Goal: Task Accomplishment & Management: Manage account settings

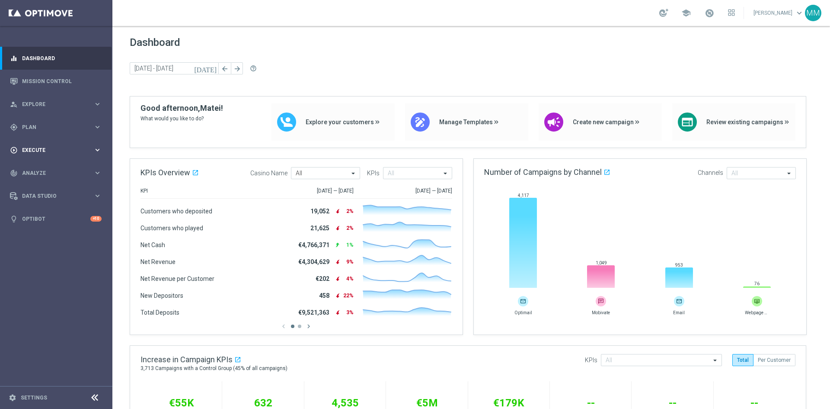
click at [101, 148] on icon "keyboard_arrow_right" at bounding box center [97, 150] width 8 height 8
click at [96, 124] on icon "keyboard_arrow_right" at bounding box center [97, 127] width 8 height 8
click at [58, 171] on span "Templates" at bounding box center [54, 170] width 62 height 5
click at [52, 181] on div "Optimail" at bounding box center [69, 183] width 85 height 13
click at [42, 180] on link "Optimail" at bounding box center [58, 183] width 63 height 7
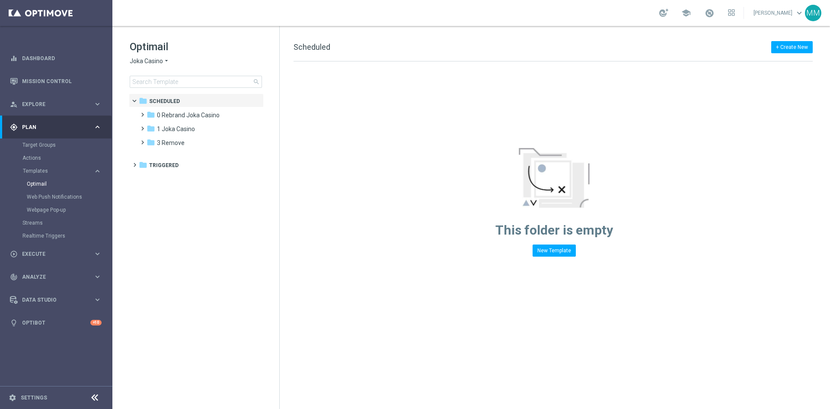
click at [159, 59] on span "Joka Casino" at bounding box center [146, 61] width 33 height 8
click at [0, 0] on span "House of Jack" at bounding box center [0, 0] width 0 height 0
click at [174, 115] on span "1 Daily" at bounding box center [166, 115] width 18 height 8
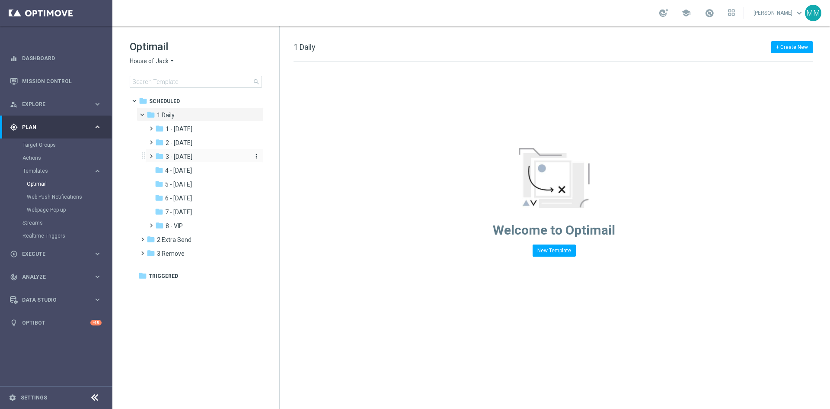
click at [192, 155] on span "3 - Thursday" at bounding box center [179, 157] width 27 height 8
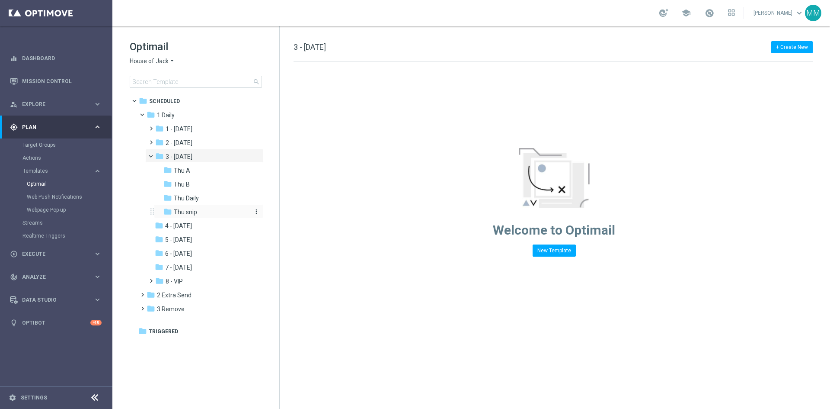
click at [191, 214] on span "Thu snip" at bounding box center [185, 212] width 23 height 8
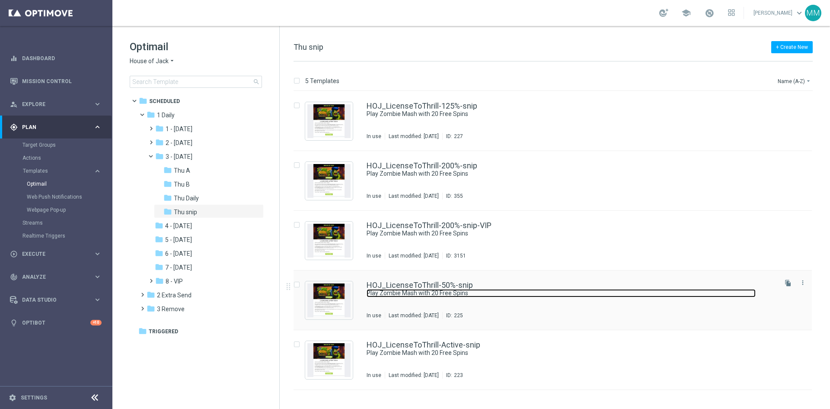
click at [439, 295] on link "Play Zombie Mash with 20 Free Spins" at bounding box center [561, 293] width 389 height 8
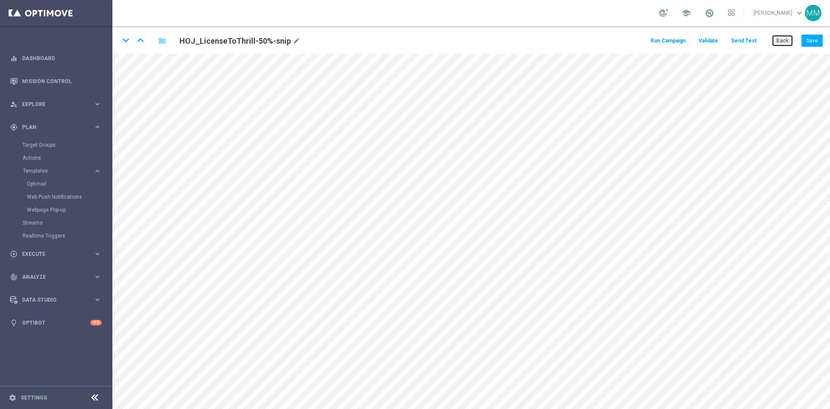
click at [788, 39] on button "Back" at bounding box center [783, 41] width 22 height 12
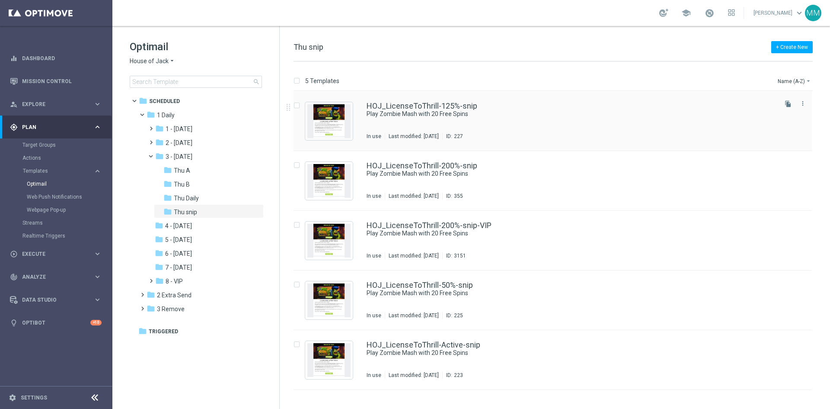
click at [507, 123] on div "HOJ_LicenseToThrill-125%-snip Play Zombie Mash with 20 Free Spins In use Last m…" at bounding box center [571, 121] width 409 height 38
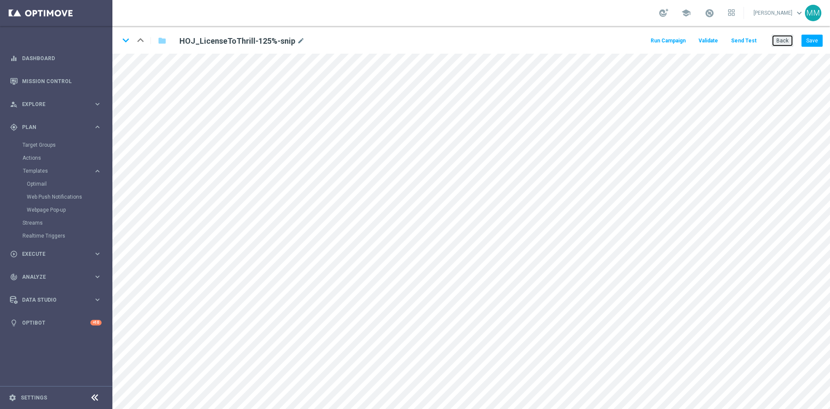
click at [779, 44] on button "Back" at bounding box center [783, 41] width 22 height 12
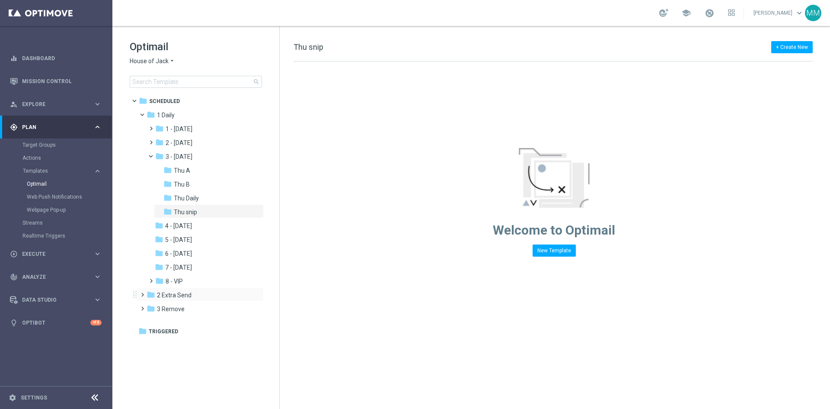
click at [190, 289] on div "folder 2 Extra Send more_vert" at bounding box center [200, 294] width 127 height 14
click at [177, 292] on span "2 Extra Send" at bounding box center [174, 295] width 35 height 8
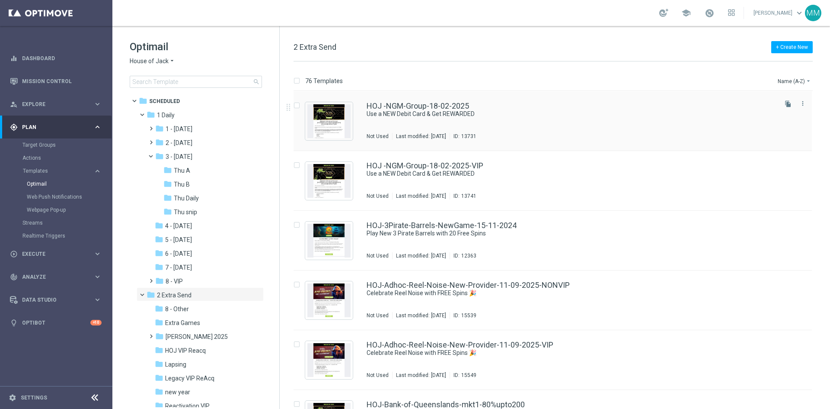
click at [430, 128] on div "HOJ -NGM-Group-18-02-2025 Use a NEW Debit Card & Get REWARDED Not Used Last mod…" at bounding box center [571, 121] width 409 height 38
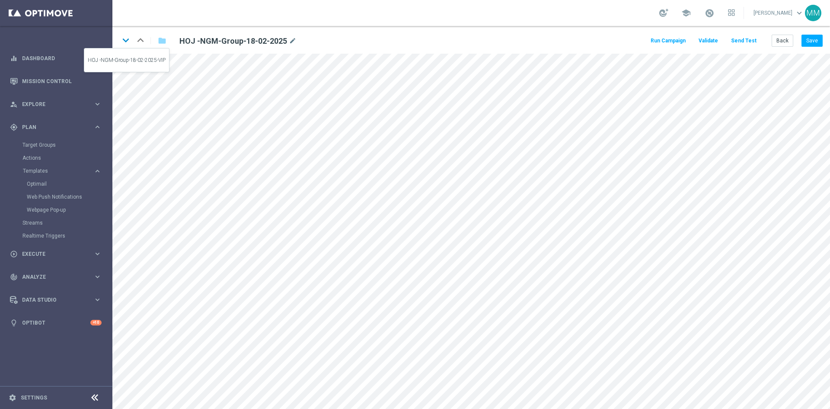
click at [127, 44] on icon "keyboard_arrow_down" at bounding box center [125, 40] width 13 height 13
click at [127, 43] on div "keyboard_arrow_down keyboard_arrow_up" at bounding box center [125, 40] width 13 height 13
click at [781, 41] on button "Back" at bounding box center [783, 41] width 22 height 12
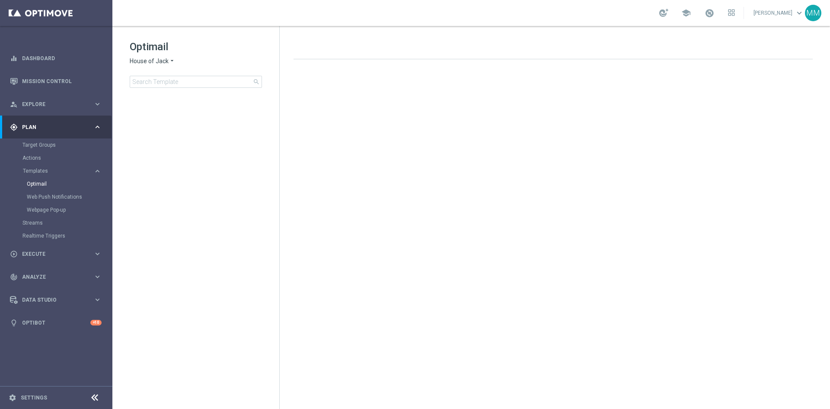
click at [168, 62] on span "House of Jack" at bounding box center [149, 61] width 39 height 8
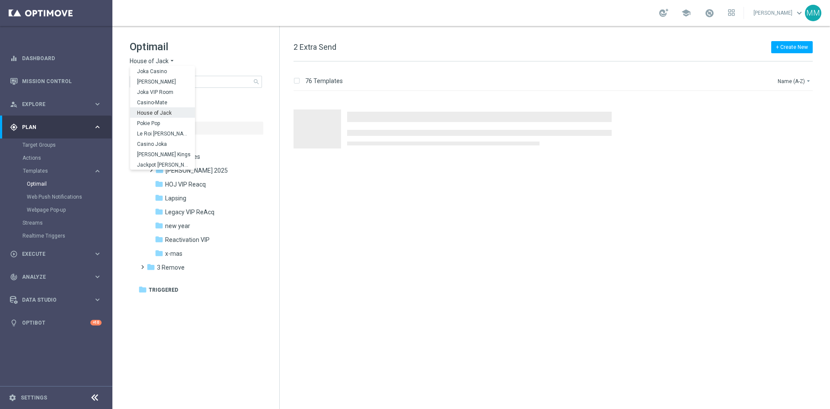
click at [204, 40] on h1 "Optimail" at bounding box center [196, 47] width 132 height 14
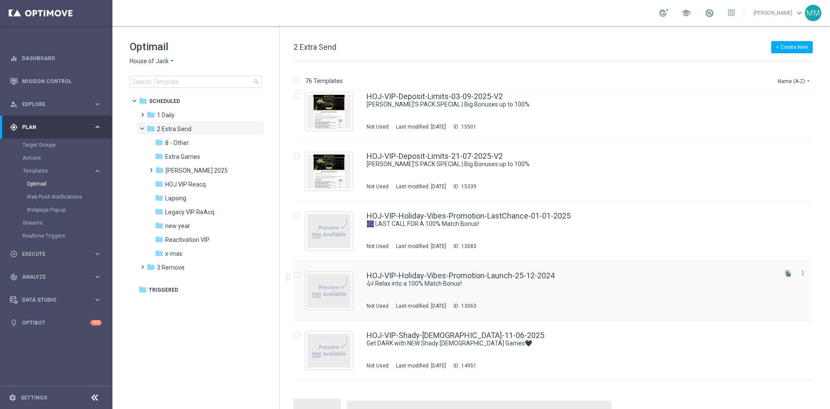
scroll to position [3322, 0]
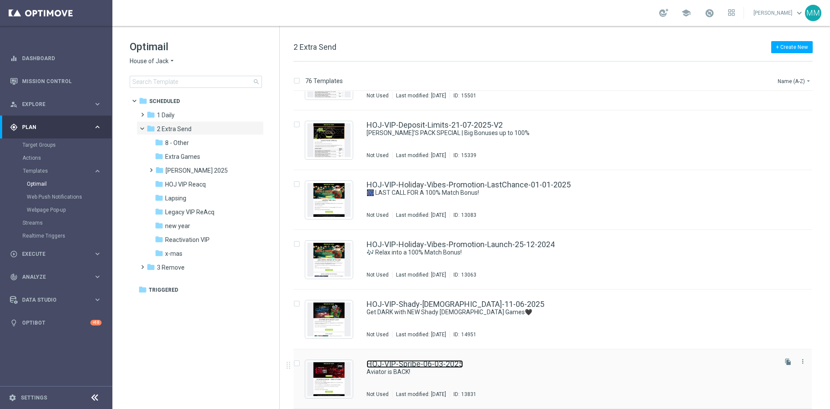
click at [426, 366] on link "HOJ-VIP-Spribe-06-03-2025" at bounding box center [415, 364] width 96 height 8
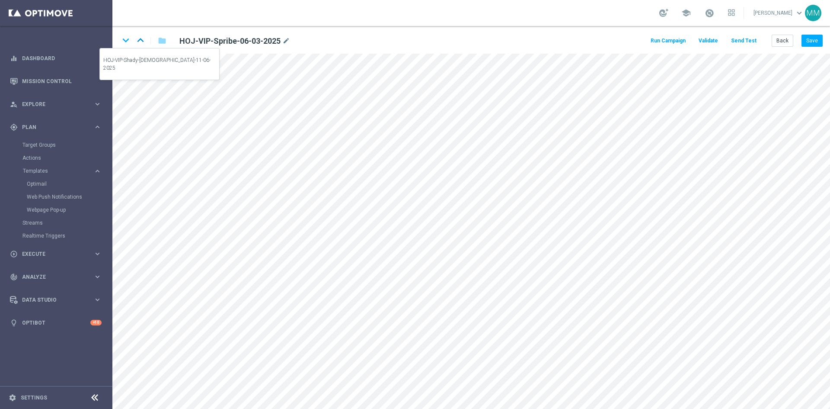
click at [140, 38] on icon "keyboard_arrow_up" at bounding box center [140, 40] width 13 height 13
click at [144, 42] on icon "keyboard_arrow_up" at bounding box center [140, 40] width 13 height 13
click at [143, 41] on icon "keyboard_arrow_up" at bounding box center [140, 40] width 13 height 13
click at [138, 36] on div "keyboard_arrow_down keyboard_arrow_up folder HOJ-VIP-Holiday-Vibes-Promotion-La…" at bounding box center [256, 41] width 275 height 14
click at [139, 40] on div "keyboard_arrow_down keyboard_arrow_up folder HOJ-VIP-Holiday-Vibes-Promotion-La…" at bounding box center [256, 41] width 275 height 14
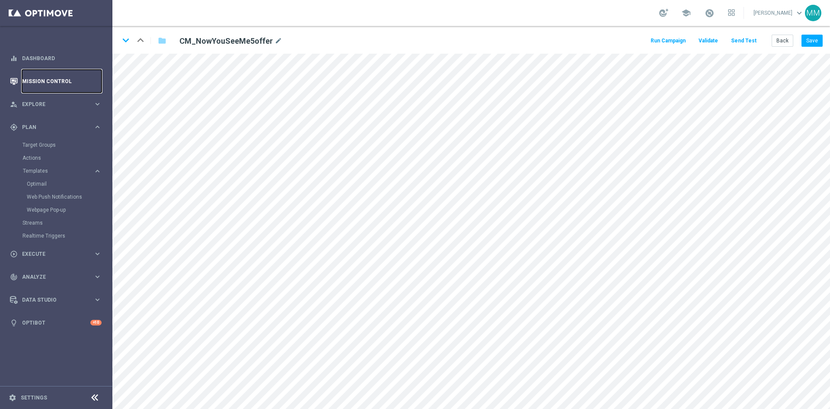
click at [61, 83] on link "Mission Control" at bounding box center [62, 81] width 80 height 23
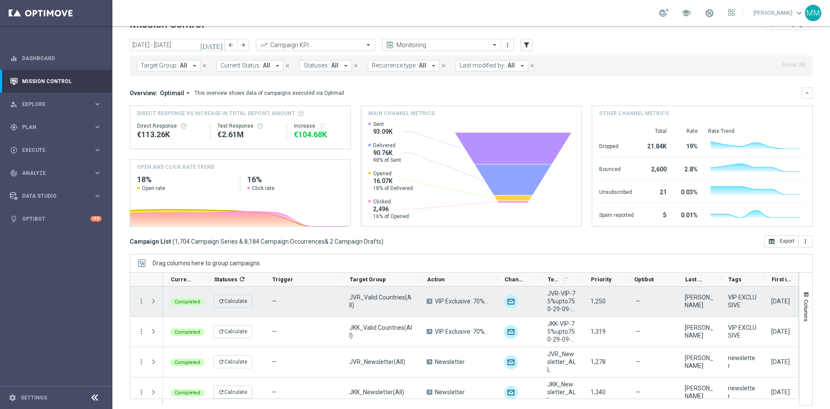
scroll to position [24, 0]
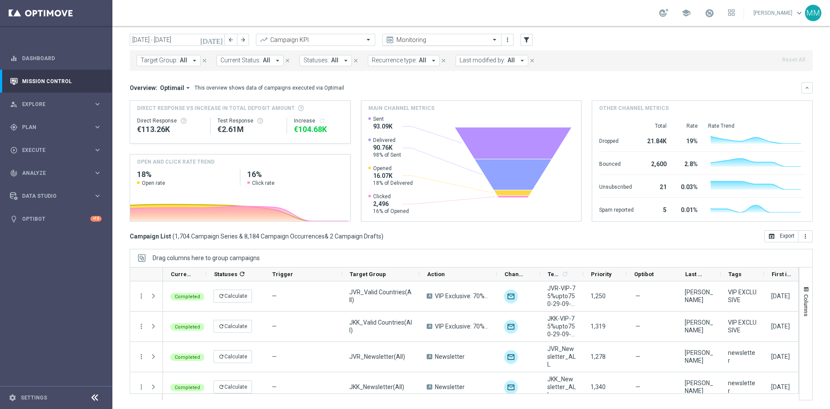
click at [498, 37] on span at bounding box center [495, 39] width 11 height 7
click at [599, 42] on div "today 29 Sep 2025 - 05 Oct 2025 arrow_back arrow_forward Campaign KPI trending_…" at bounding box center [471, 40] width 683 height 13
click at [527, 35] on button "filter_alt" at bounding box center [527, 40] width 12 height 12
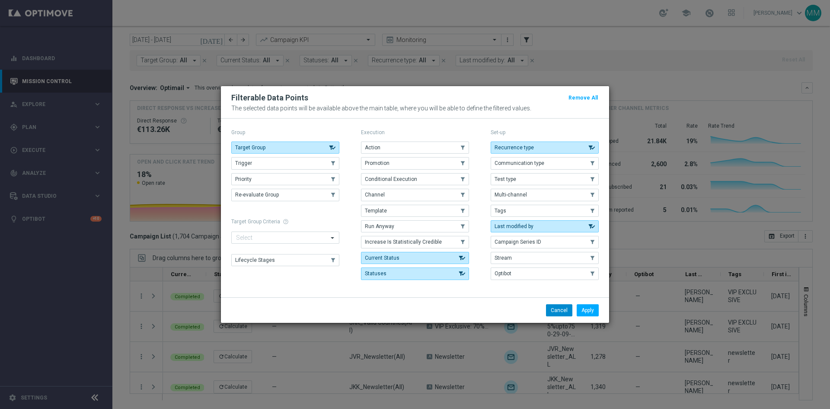
click at [565, 313] on button "Cancel" at bounding box center [559, 310] width 26 height 12
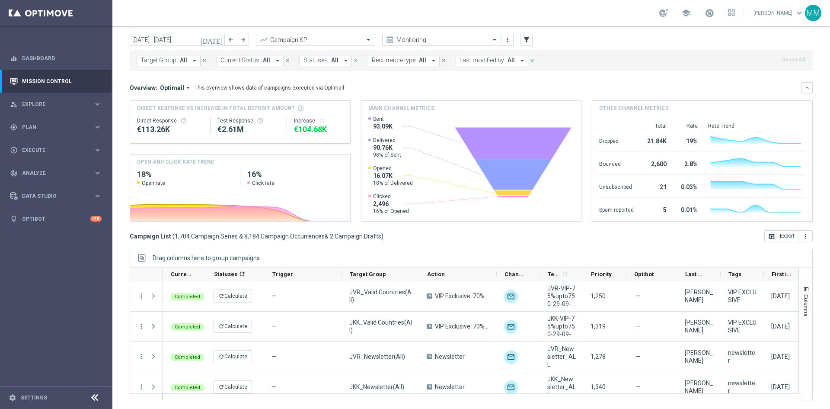
click at [789, 14] on link "Matei Motaung keyboard_arrow_down" at bounding box center [779, 12] width 52 height 13
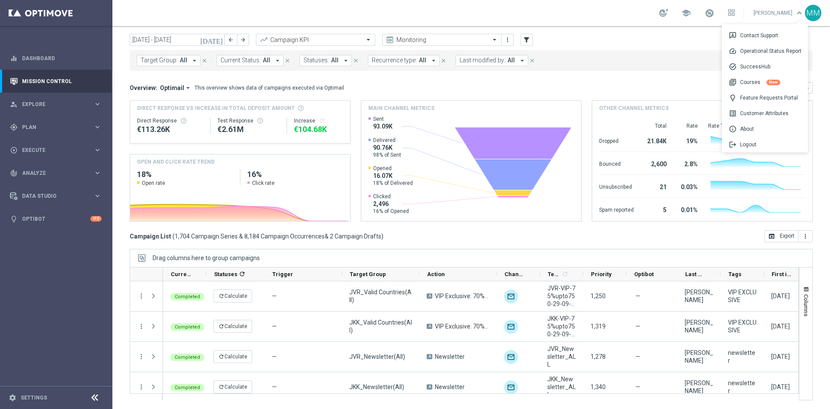
click at [807, 16] on div "MM" at bounding box center [813, 13] width 16 height 16
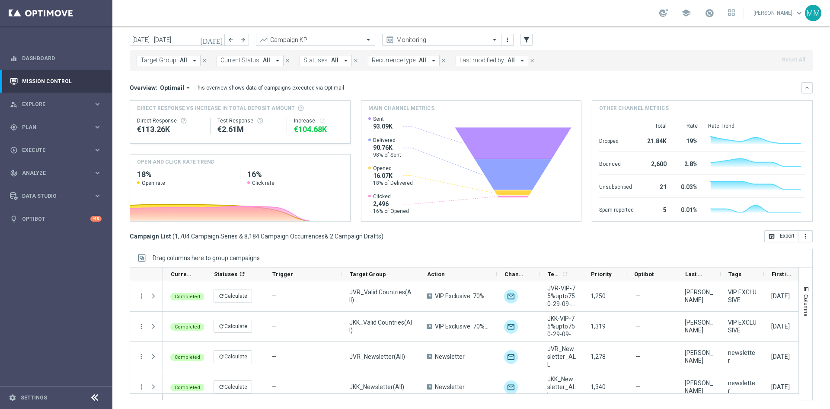
click at [811, 11] on div "MM" at bounding box center [813, 13] width 16 height 16
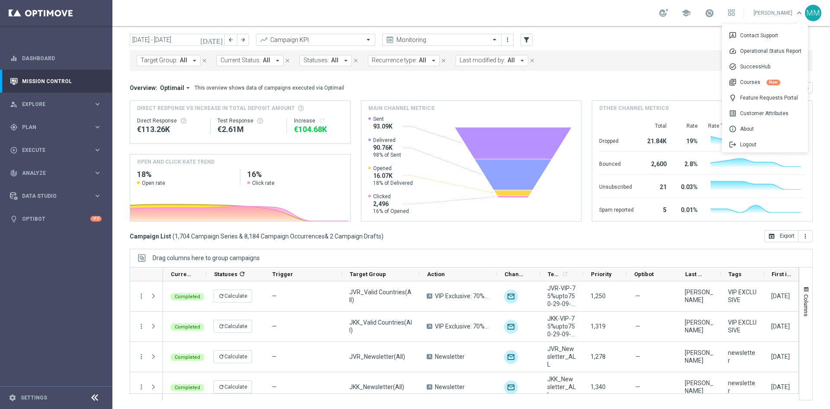
click at [475, 90] on div "Overview: Optimail arrow_drop_down This overview shows data of campaigns execut…" at bounding box center [466, 88] width 672 height 8
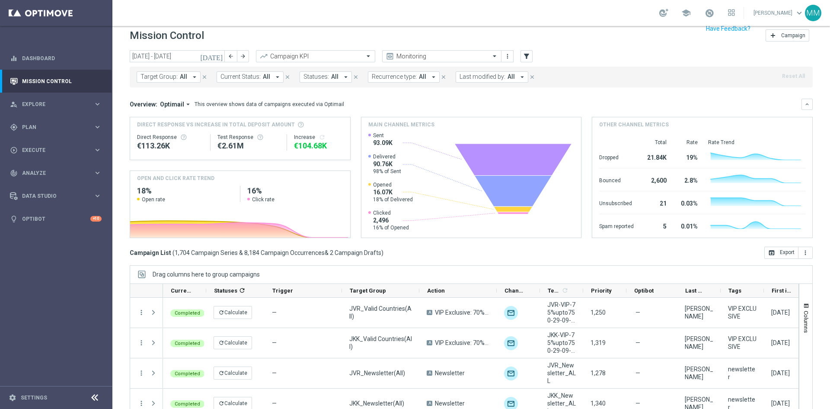
scroll to position [0, 0]
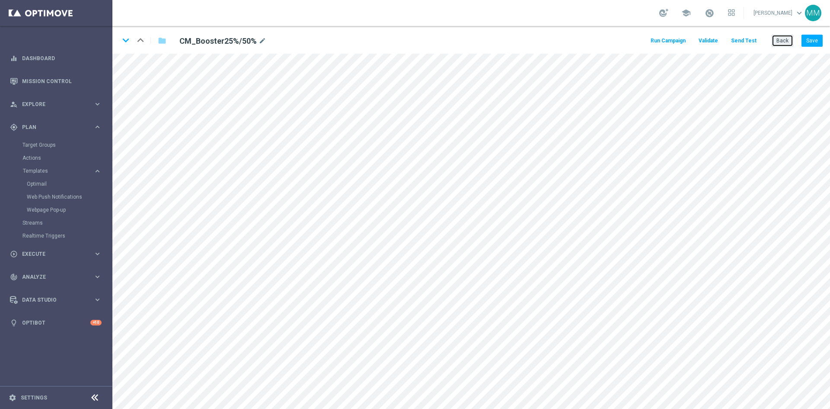
click at [786, 37] on button "Back" at bounding box center [783, 41] width 22 height 12
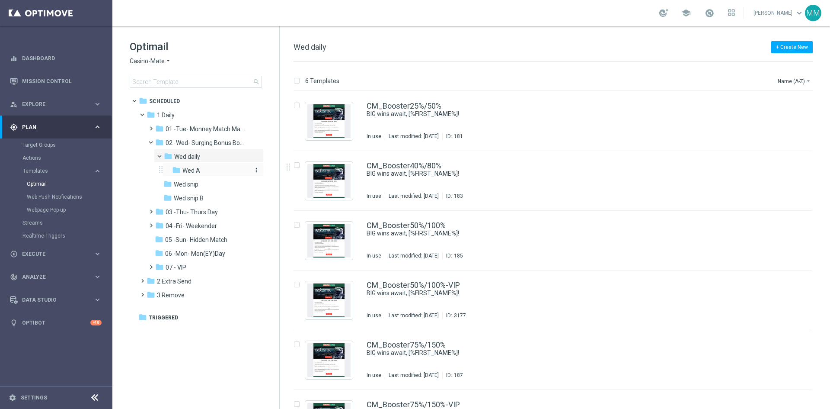
click at [203, 173] on div "folder Wed A" at bounding box center [211, 171] width 78 height 10
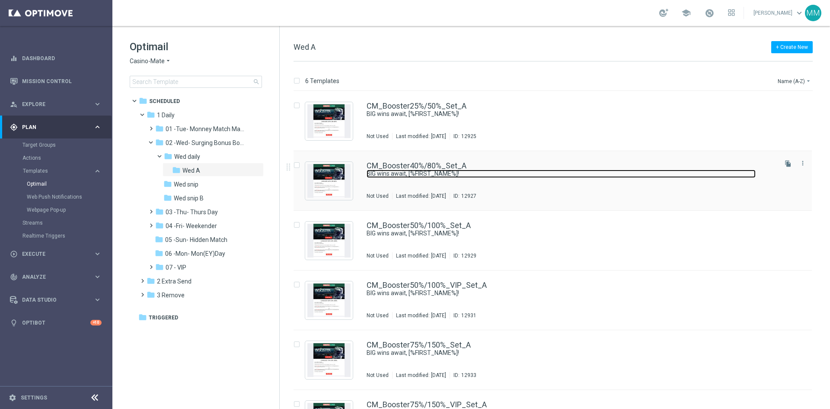
click at [418, 170] on link "BIG wins await, [%FIRST_NAME%]!" at bounding box center [561, 173] width 389 height 8
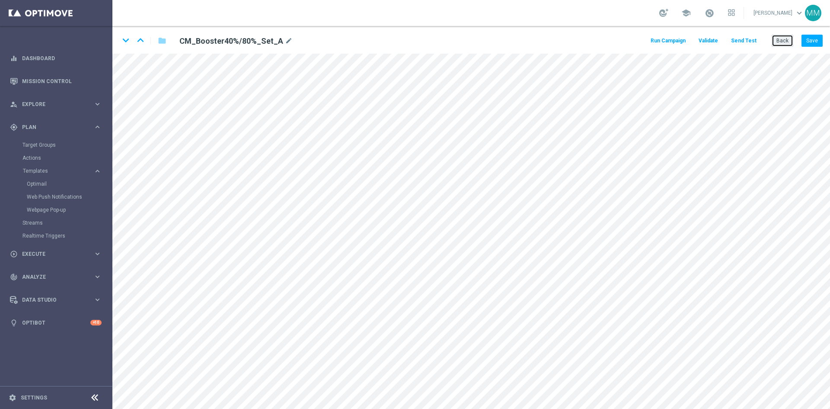
click at [779, 41] on button "Back" at bounding box center [783, 41] width 22 height 12
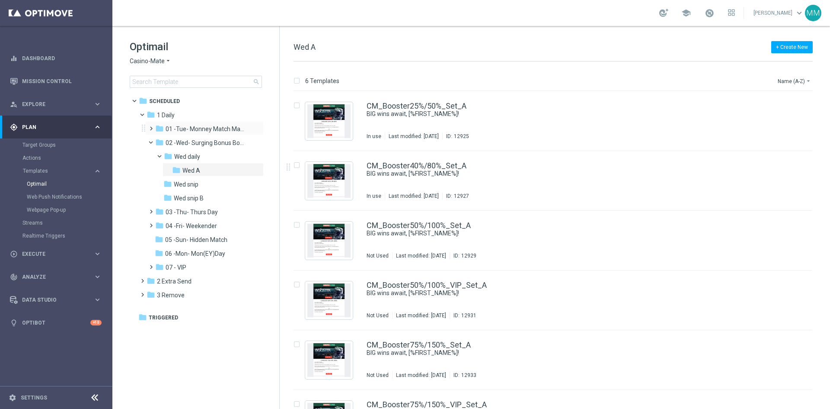
click at [198, 122] on div "folder 01 -Tue- Monney Match Maker more_vert" at bounding box center [204, 128] width 118 height 14
click at [198, 126] on span "01 -Tue- Monney Match Maker" at bounding box center [207, 129] width 82 height 8
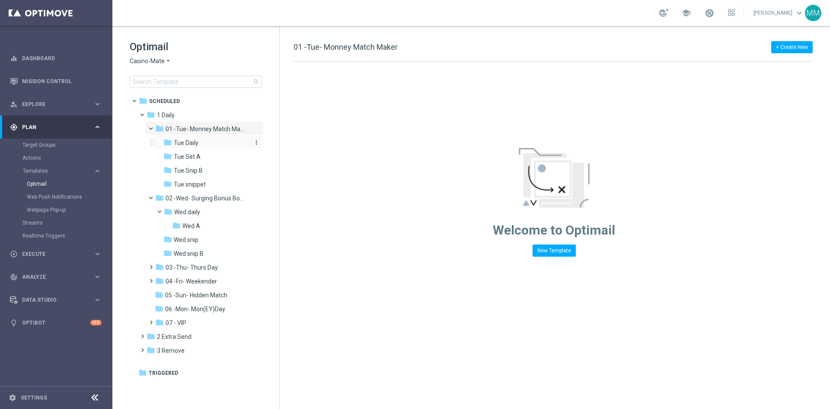
click at [199, 144] on div "folder Tue Daily" at bounding box center [205, 143] width 85 height 10
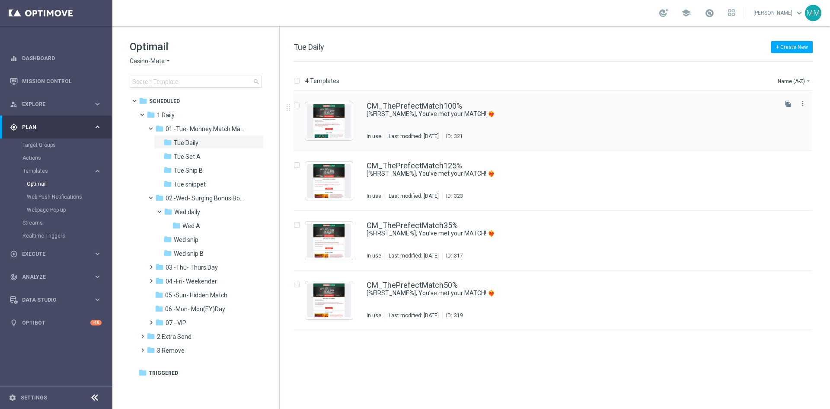
click at [402, 136] on div "Last modified: Thursday, October 2, 2025" at bounding box center [413, 136] width 57 height 7
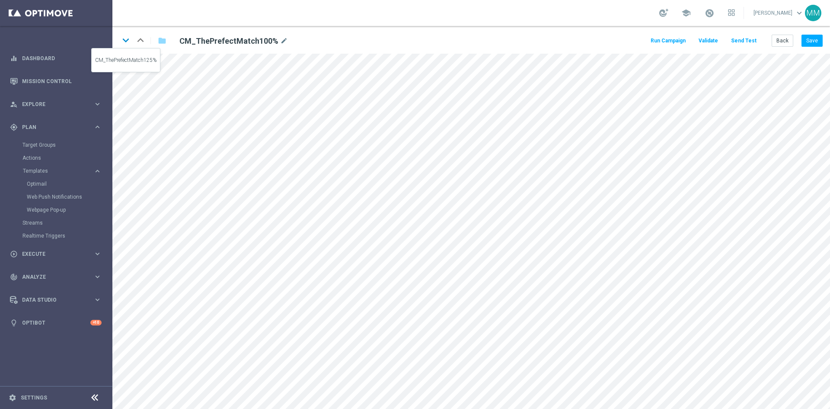
click at [124, 43] on icon "keyboard_arrow_down" at bounding box center [125, 40] width 13 height 13
click at [128, 42] on icon "keyboard_arrow_down" at bounding box center [125, 40] width 13 height 13
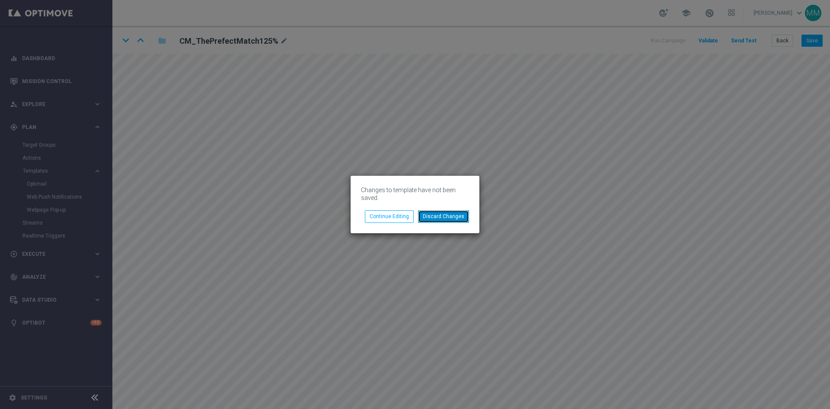
click at [451, 214] on button "Discard Changes" at bounding box center [443, 216] width 51 height 12
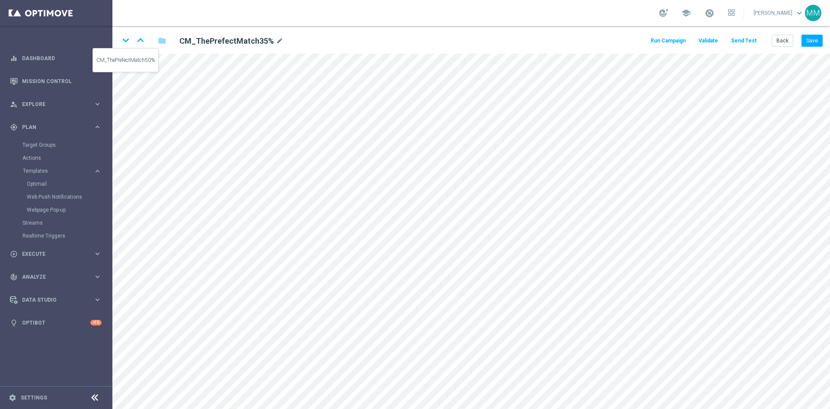
click at [127, 40] on icon "keyboard_arrow_down" at bounding box center [125, 40] width 13 height 13
click at [786, 44] on button "Back" at bounding box center [783, 41] width 22 height 12
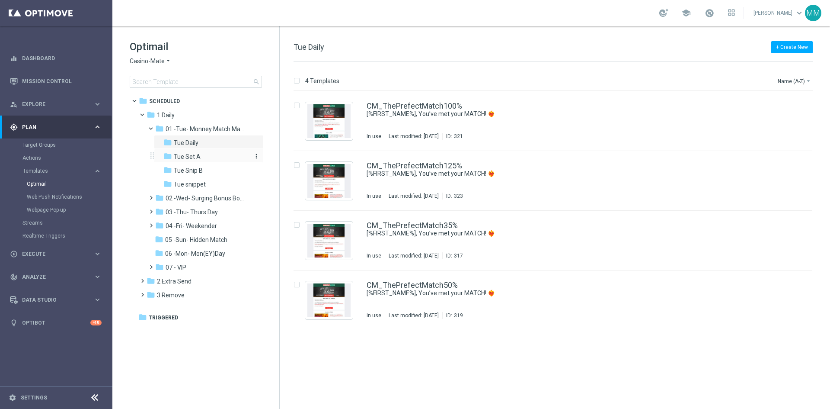
click at [214, 153] on div "folder Tue Set A" at bounding box center [205, 157] width 85 height 10
click at [442, 127] on div "CM_ThePrefectMatch100%_Set_A [%FIRST_NAME%], You’ve met your MATCH! ❤️‍🔥 Not Us…" at bounding box center [571, 121] width 409 height 38
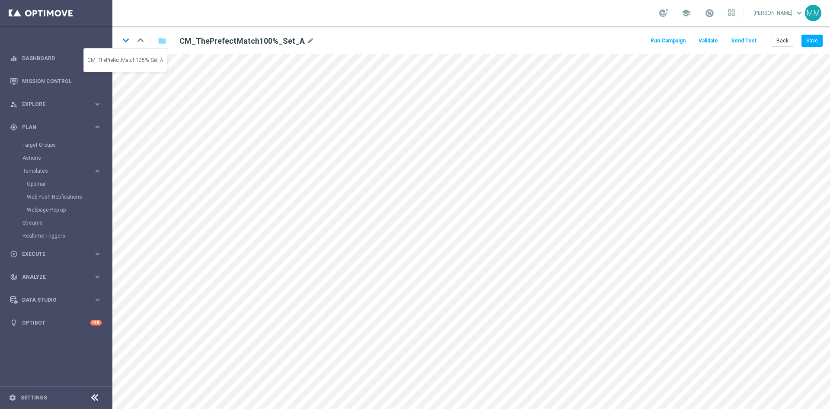
click at [129, 39] on icon "keyboard_arrow_down" at bounding box center [125, 40] width 13 height 13
click at [124, 41] on icon "keyboard_arrow_down" at bounding box center [125, 40] width 13 height 13
click at [227, 41] on h2 "CM_ThePrefectMatch35%_Set_A" at bounding box center [239, 41] width 121 height 10
click at [783, 41] on button "Back" at bounding box center [783, 41] width 22 height 12
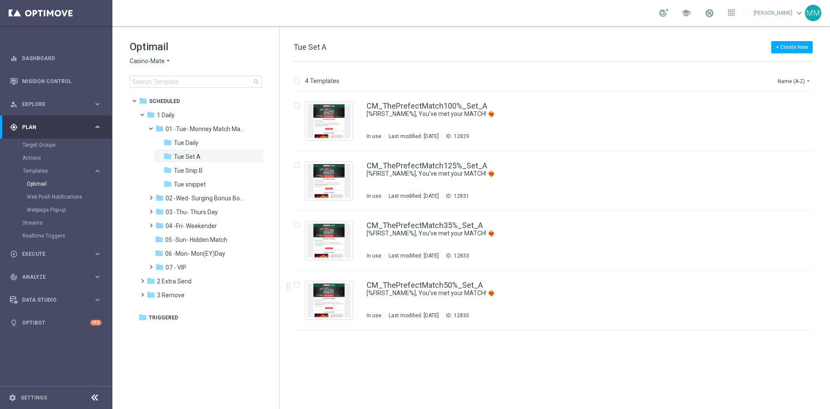
click at [158, 62] on span "Casino-Mate" at bounding box center [147, 61] width 35 height 8
click at [235, 42] on h1 "Optimail" at bounding box center [196, 47] width 132 height 14
click at [203, 198] on span "02 -Wed- Surging Bonus Booster" at bounding box center [207, 198] width 82 height 8
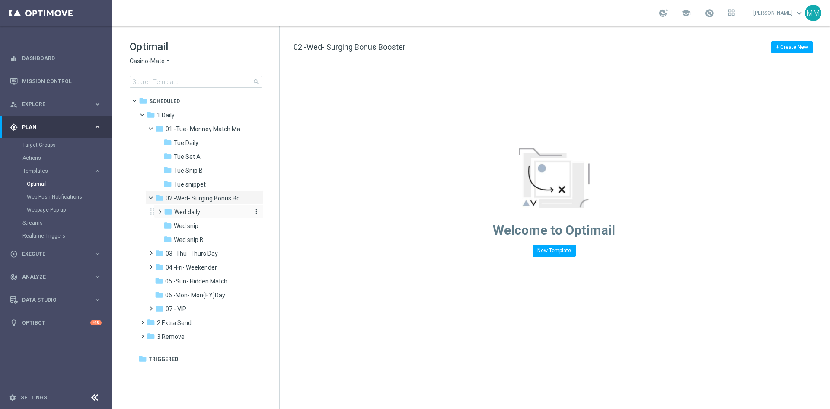
click at [190, 212] on span "Wed daily" at bounding box center [187, 212] width 26 height 8
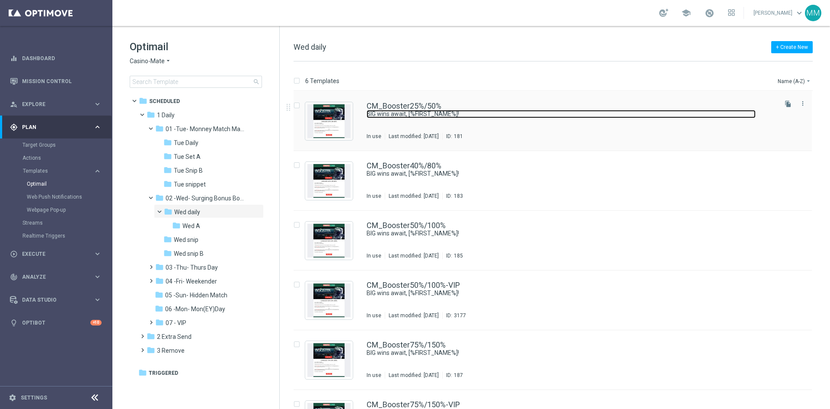
click at [423, 112] on link "BIG wins await, [%FIRST_NAME%]!" at bounding box center [561, 114] width 389 height 8
